Goal: Browse casually

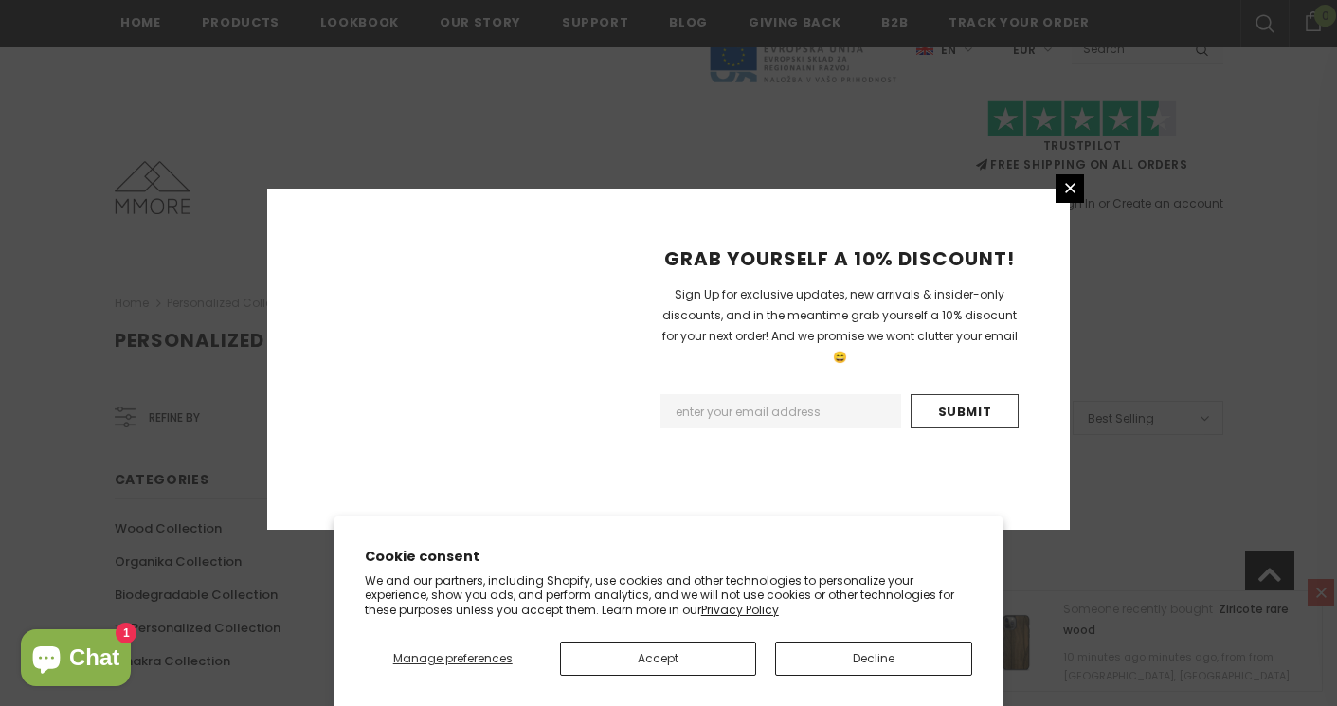
scroll to position [1235, 0]
